Goal: Task Accomplishment & Management: Complete application form

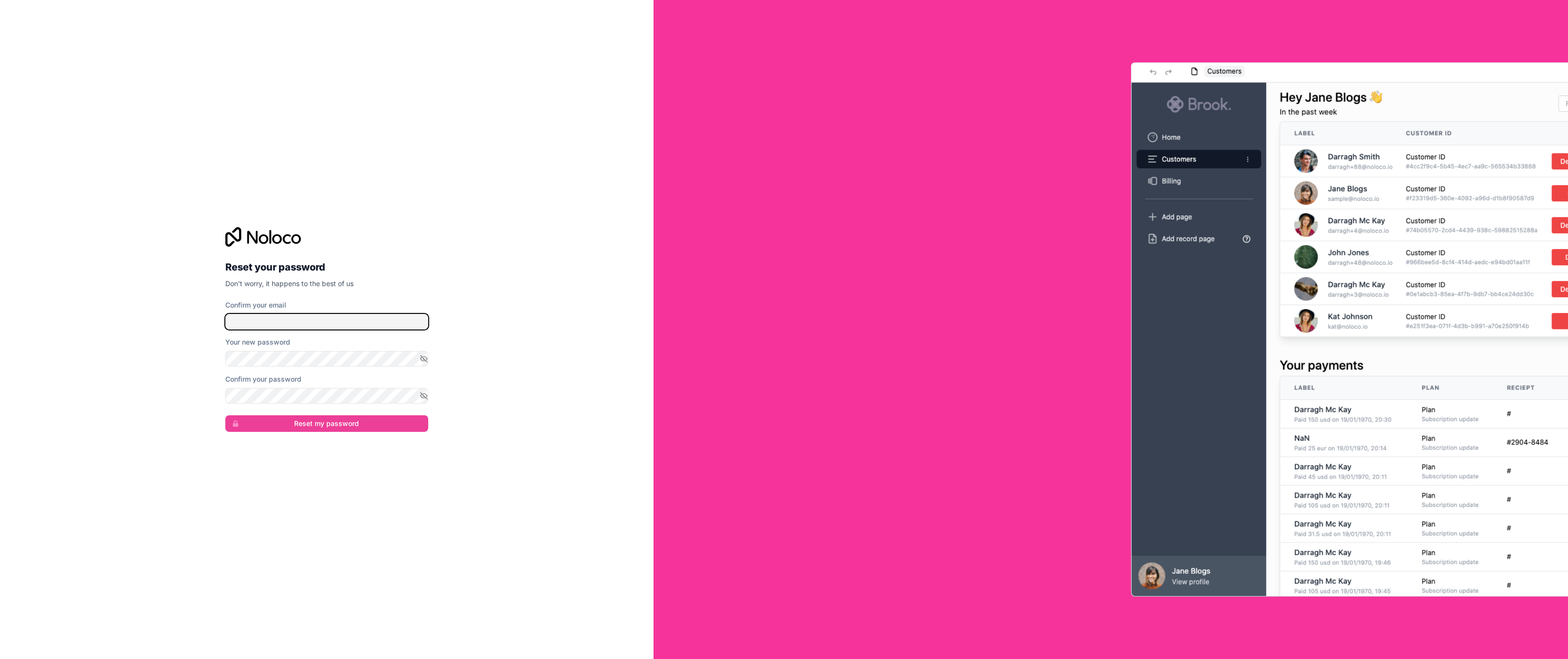
click at [306, 327] on input "Confirm your email" at bounding box center [327, 321] width 203 height 15
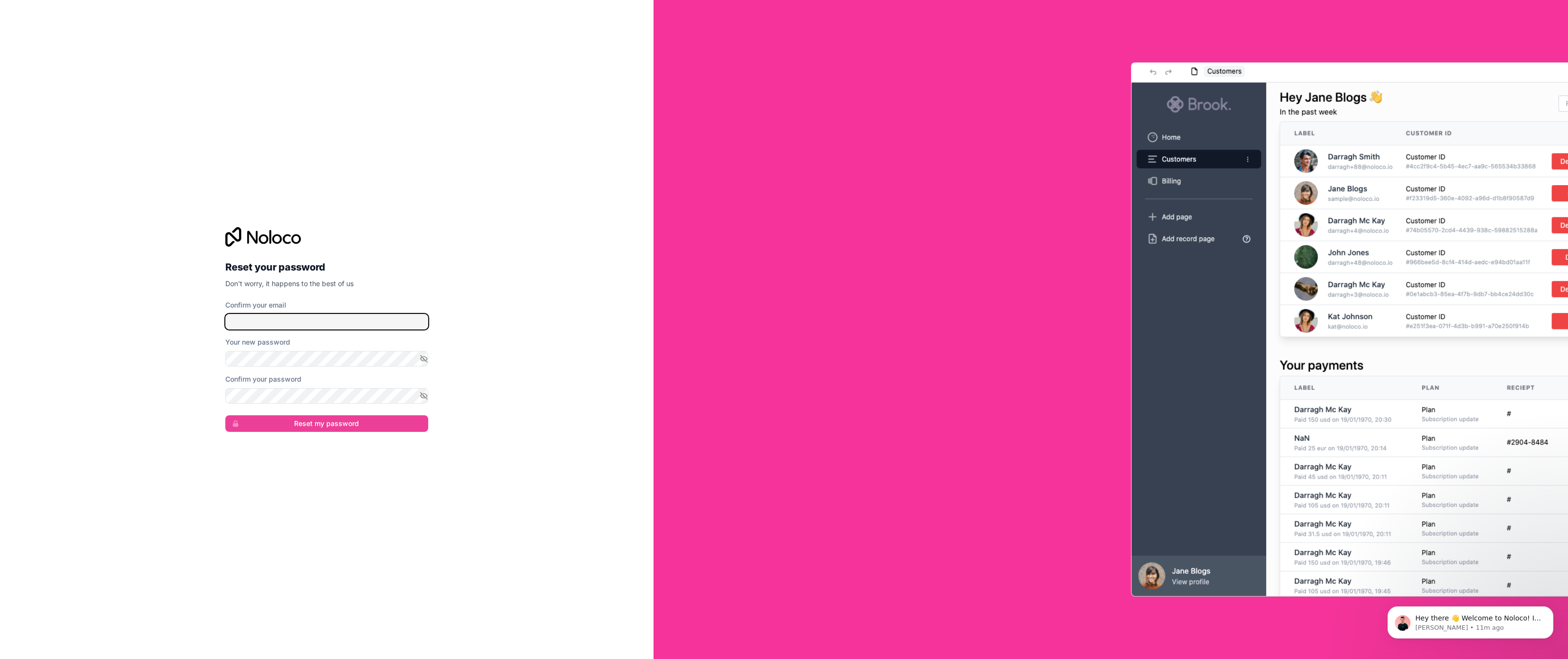
type input "zreid@hamlettai.com"
click at [424, 394] on icon "button" at bounding box center [424, 396] width 9 height 9
click at [425, 357] on icon "button" at bounding box center [424, 359] width 9 height 9
click at [301, 422] on button "Reset my password" at bounding box center [327, 424] width 203 height 17
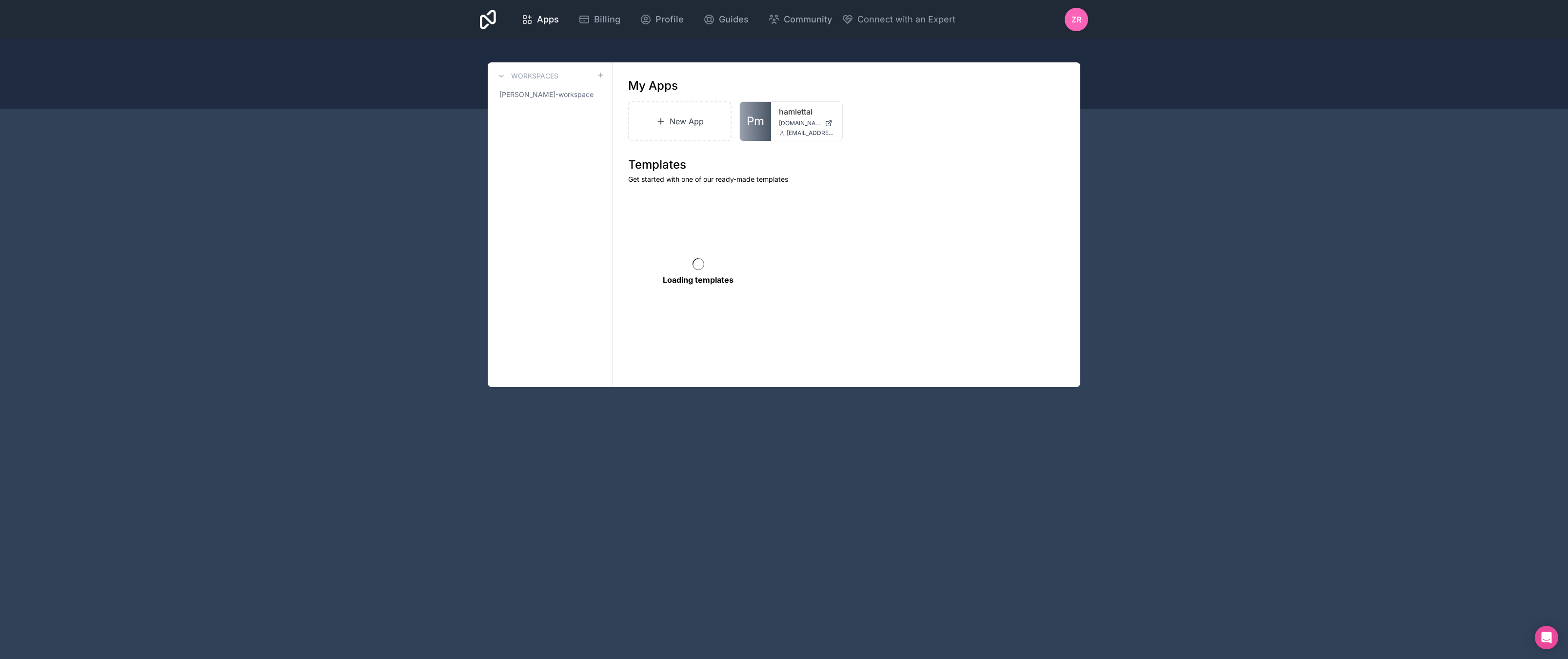
click at [960, 221] on div "Loading templates" at bounding box center [846, 282] width 437 height 180
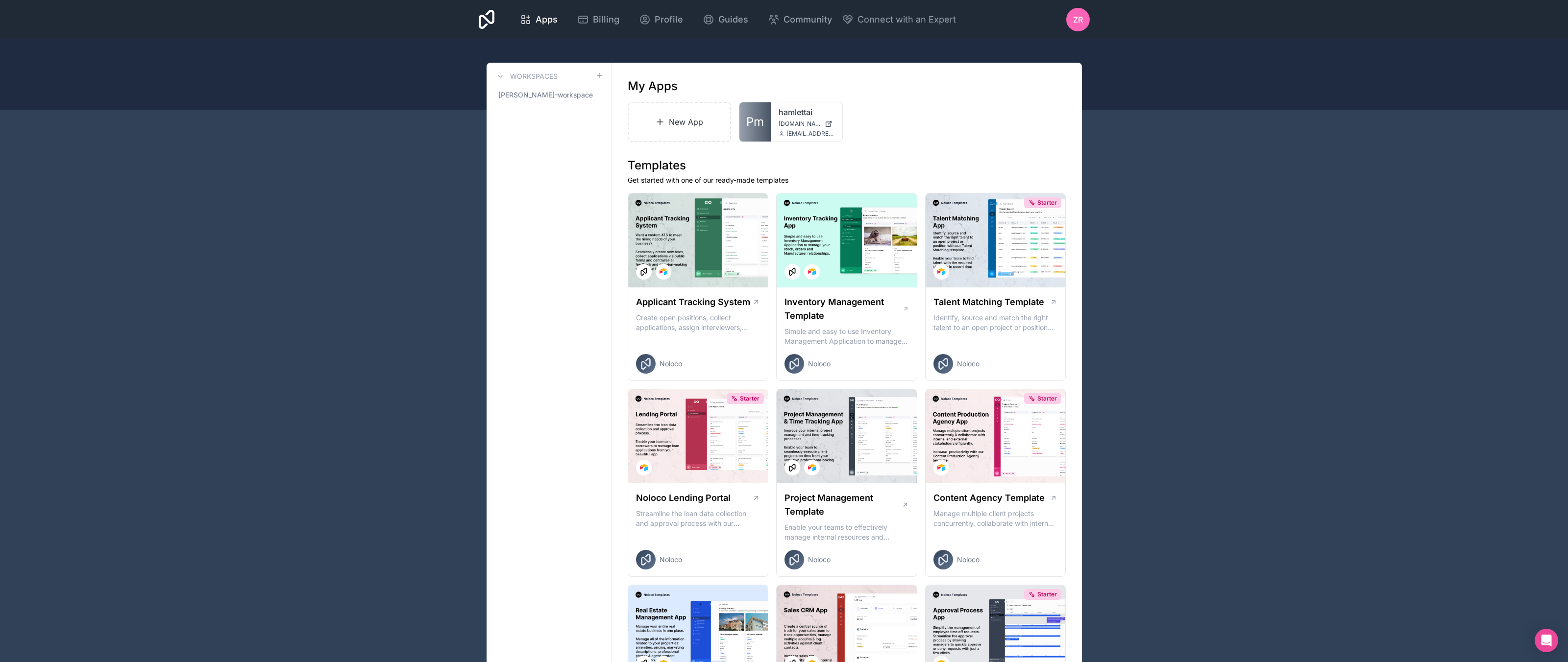
click at [923, 135] on div "New App Pm hamlettai hamlettai.noloco.co zreid@hamlettai.com" at bounding box center [847, 122] width 438 height 40
click at [973, 139] on div "New App Pm hamlettai hamlettai.noloco.co zreid@hamlettai.com" at bounding box center [847, 122] width 438 height 40
click at [663, 121] on icon at bounding box center [659, 122] width 10 height 10
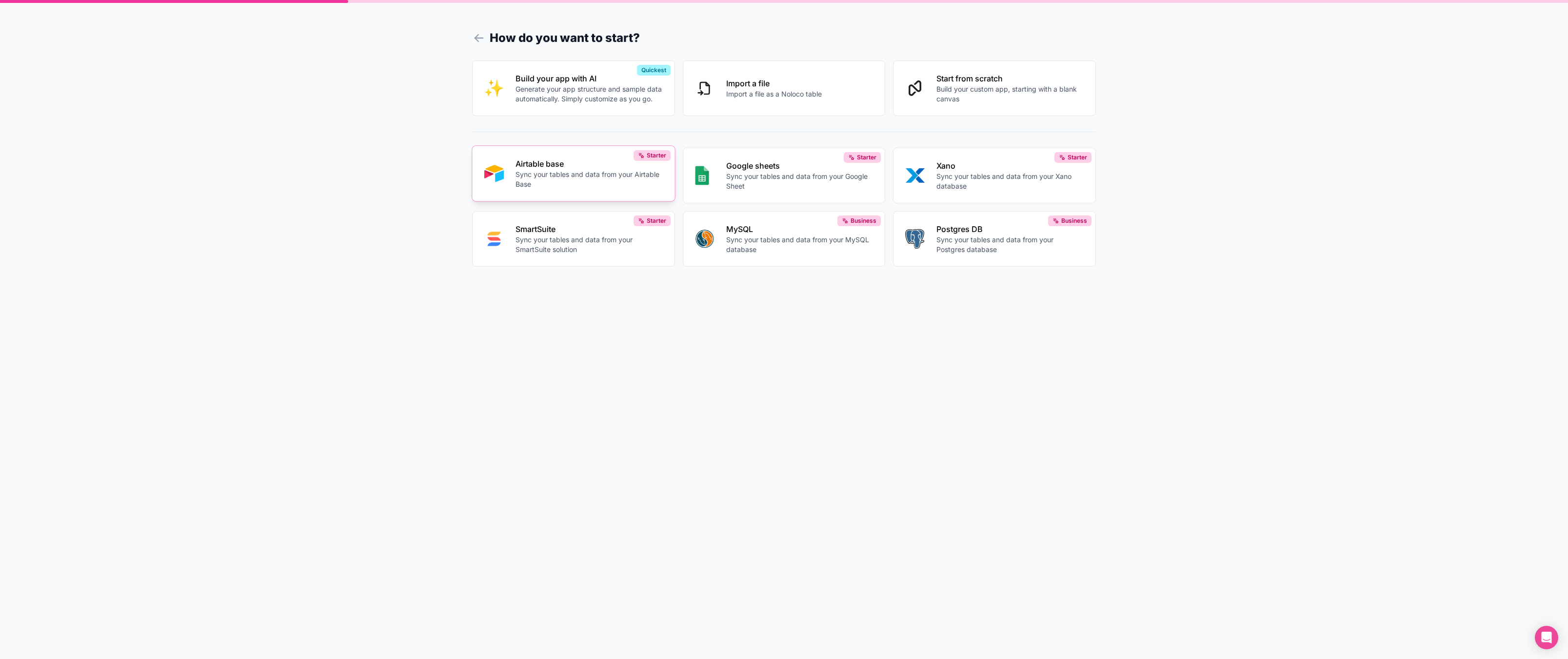
click at [598, 168] on p "Airtable base" at bounding box center [590, 164] width 148 height 11
drag, startPoint x: 1103, startPoint y: 425, endPoint x: 1082, endPoint y: 426, distance: 21.0
click at [548, 184] on p "Sync your tables and data from your Airtable Base" at bounding box center [590, 179] width 148 height 19
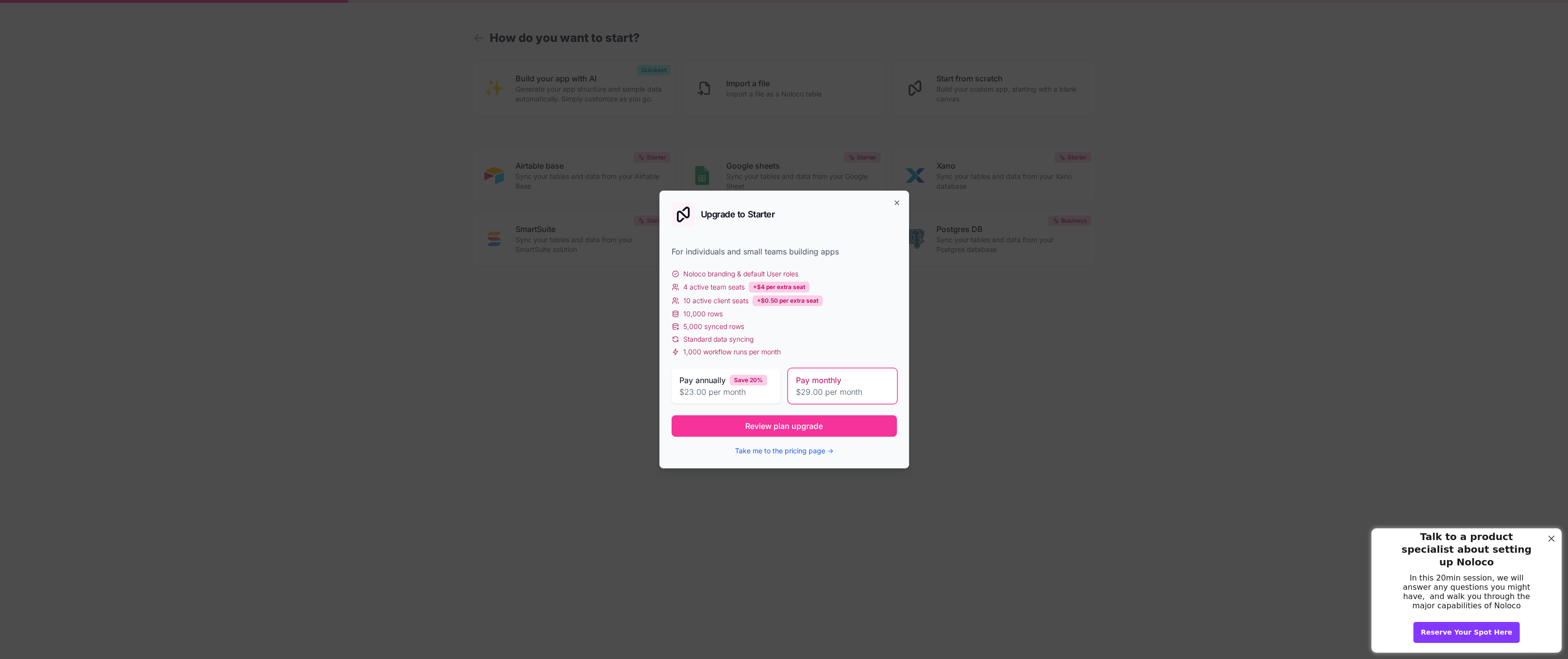
click at [844, 314] on div "10,000 rows" at bounding box center [785, 314] width 225 height 10
drag, startPoint x: 893, startPoint y: 204, endPoint x: 881, endPoint y: 204, distance: 12.0
click at [893, 204] on icon "button" at bounding box center [897, 203] width 8 height 8
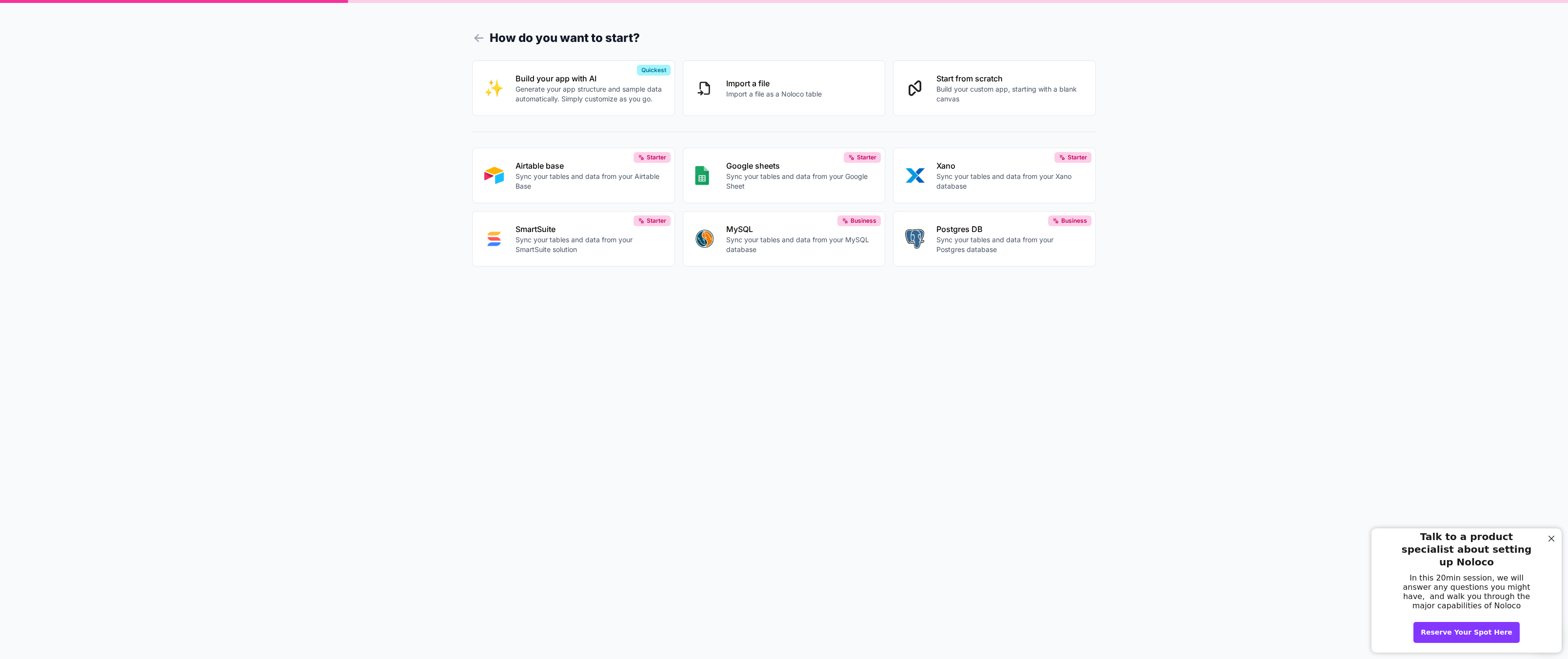
click at [286, 156] on div "How do you want to start? Build your app with AI Generate your app structure an…" at bounding box center [784, 329] width 1568 height 659
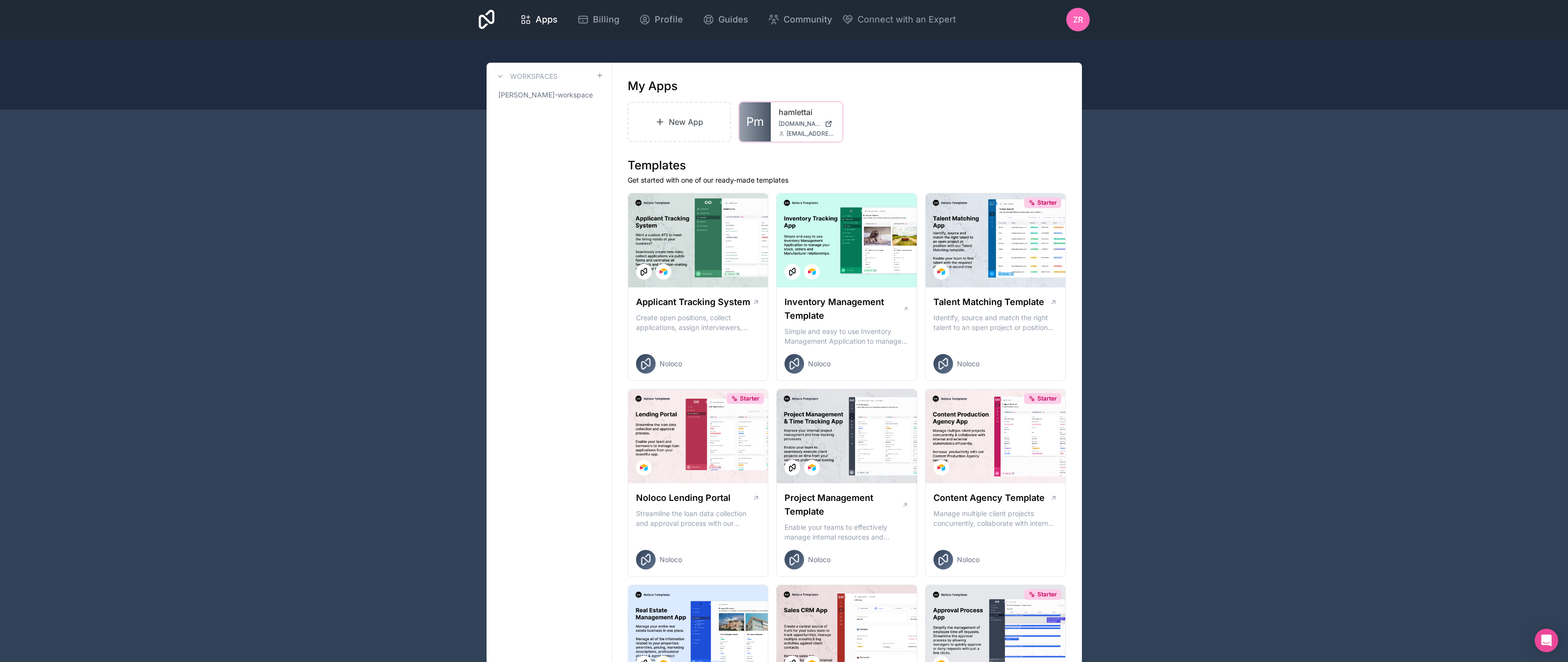
click at [786, 120] on span "hamlettai.noloco.co" at bounding box center [799, 124] width 42 height 8
click at [901, 129] on div "New App Pm hamlettai hamlettai.noloco.co zreid@hamlettai.com" at bounding box center [847, 122] width 438 height 40
click at [647, 126] on link "New App" at bounding box center [680, 122] width 104 height 40
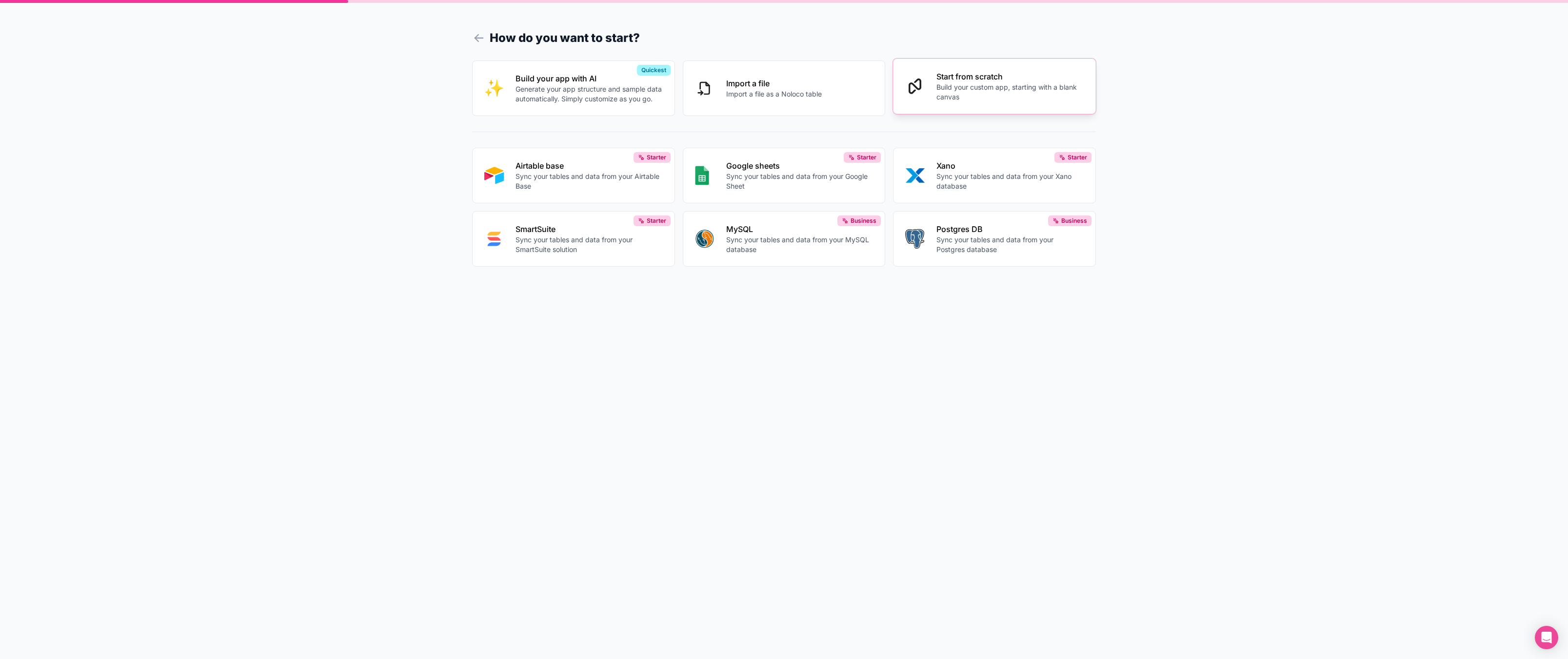
click at [950, 74] on p "Start from scratch" at bounding box center [1011, 76] width 148 height 11
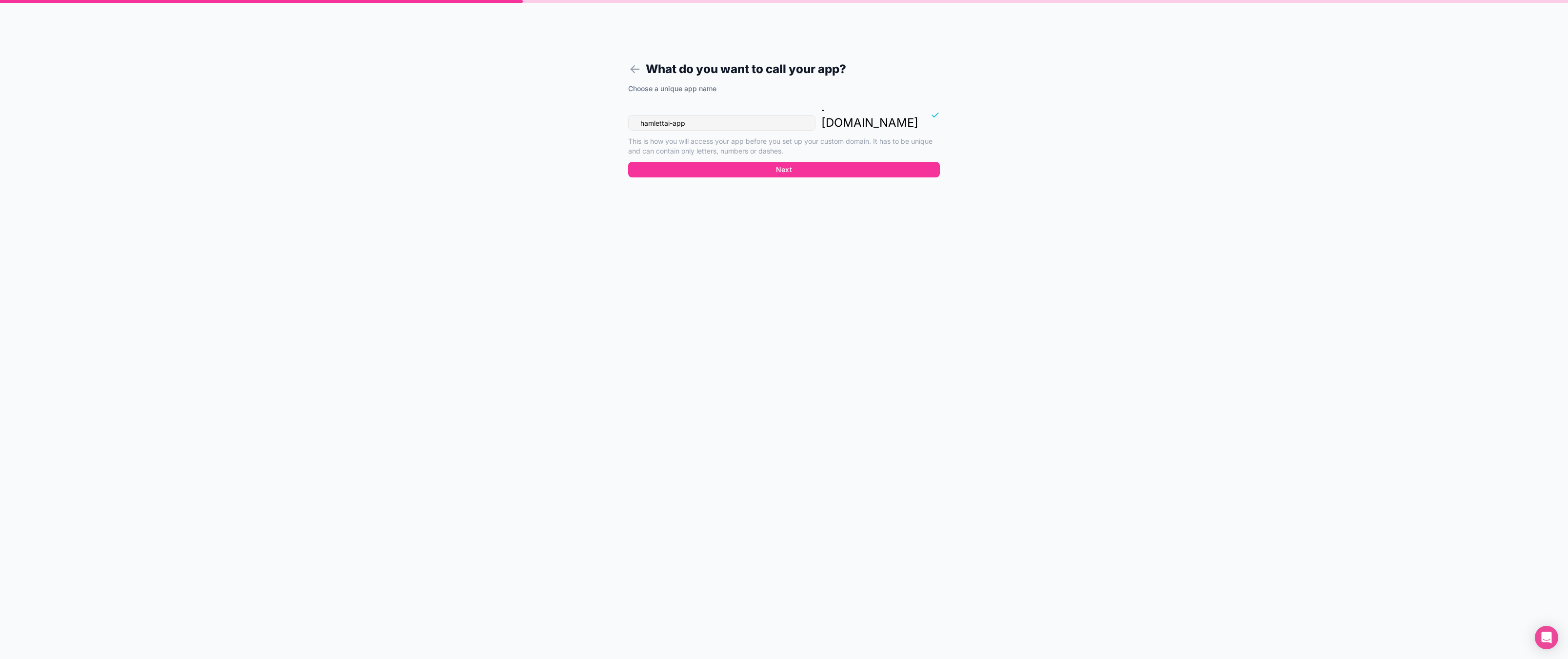
click at [716, 115] on input "hamlettai-app" at bounding box center [722, 123] width 187 height 15
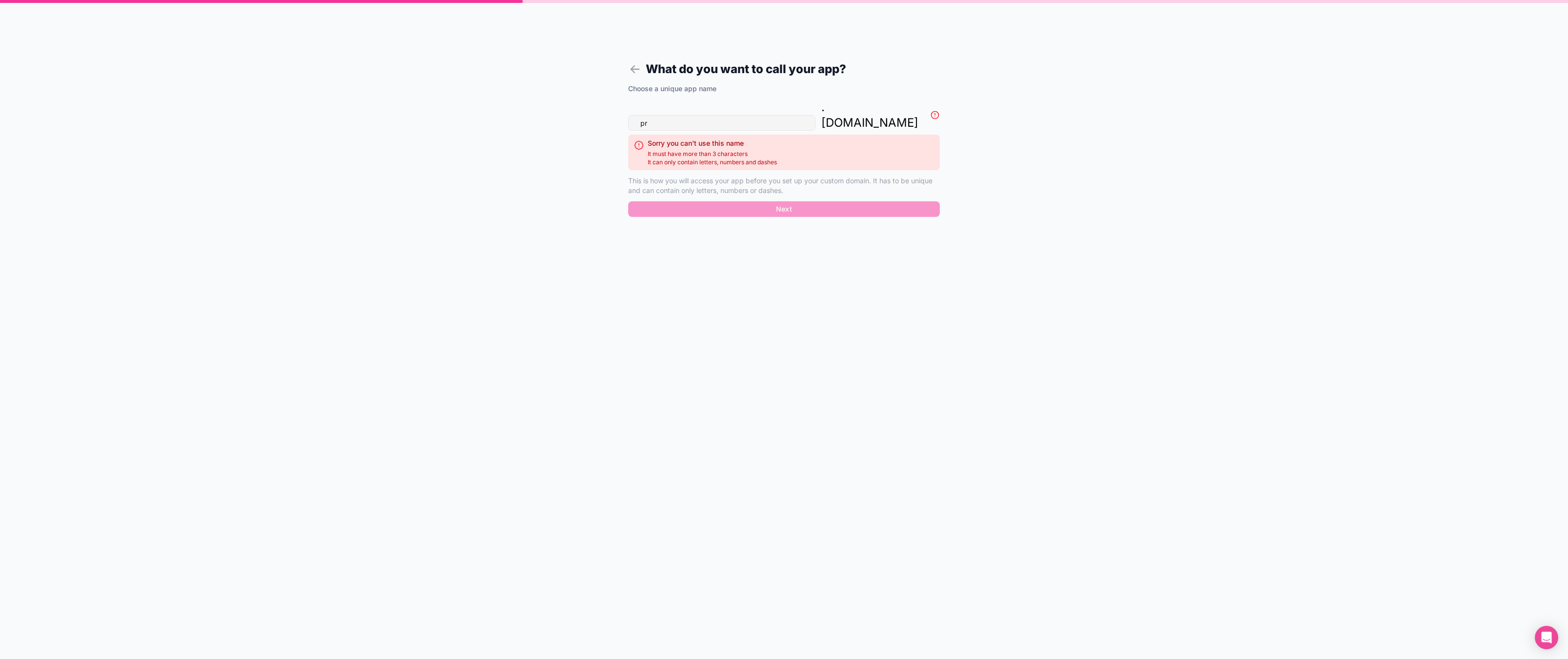
type input "p"
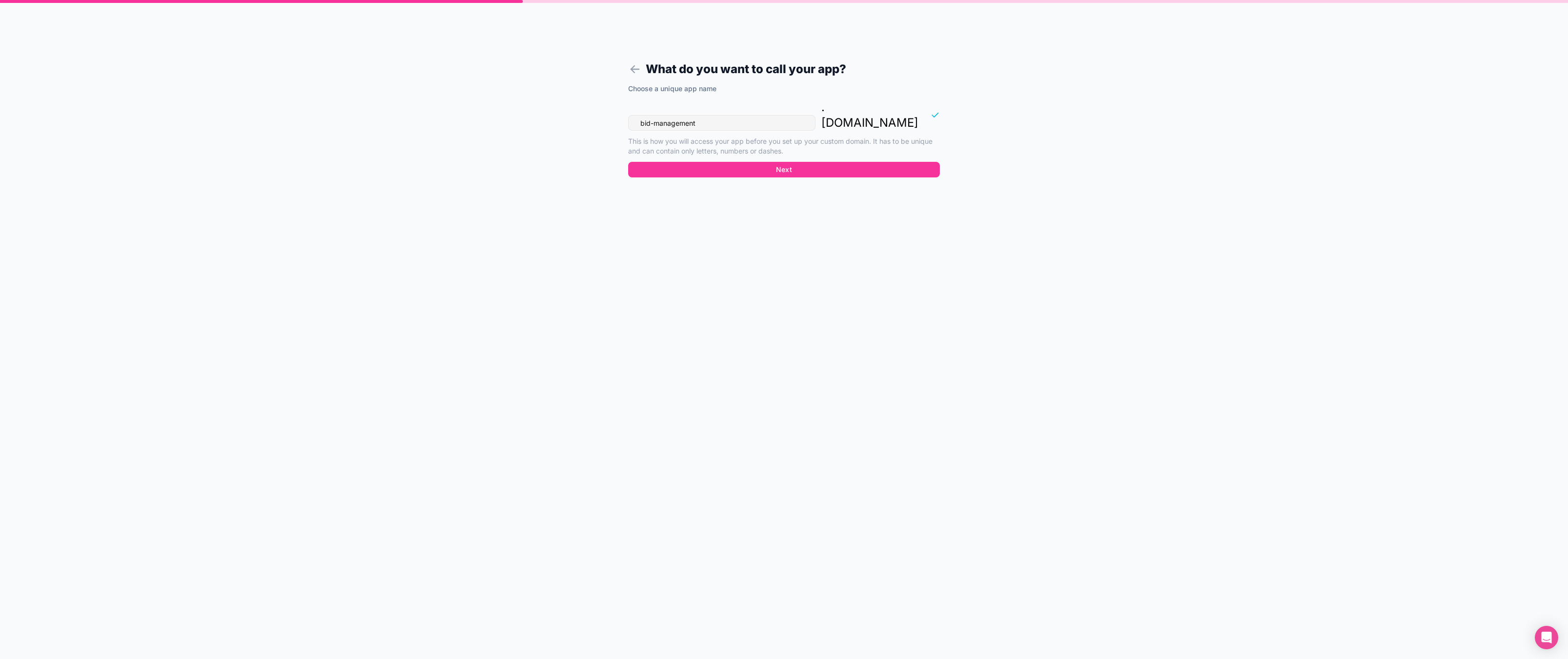
type input "bid-management"
click at [854, 214] on form "What do you want to call your app? Choose a unique app name bid-management . no…" at bounding box center [784, 341] width 374 height 636
click at [836, 162] on button "Next" at bounding box center [784, 169] width 312 height 15
click at [762, 162] on button "Next" at bounding box center [784, 169] width 312 height 15
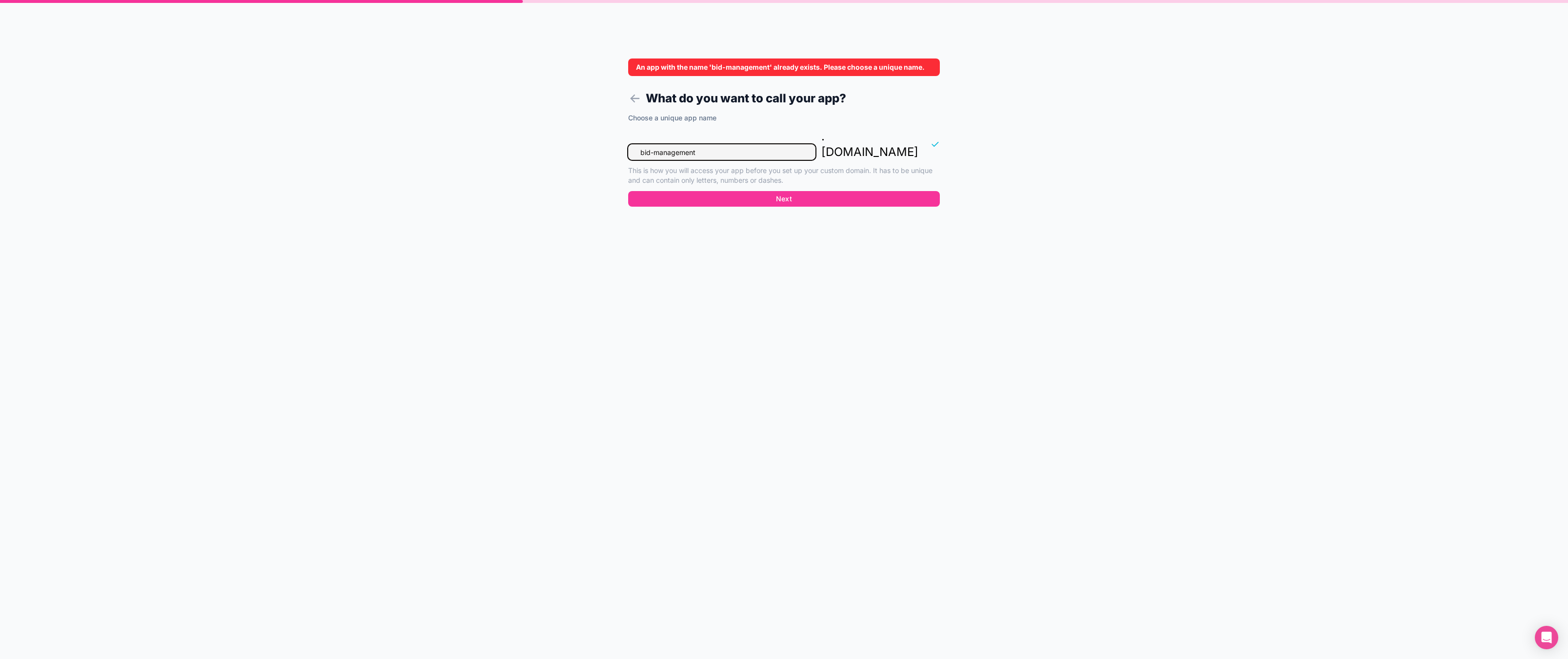
click at [750, 144] on input "bid-management" at bounding box center [722, 152] width 187 height 15
click at [640, 144] on input "bid-management" at bounding box center [722, 152] width 187 height 15
